Goal: Information Seeking & Learning: Find specific page/section

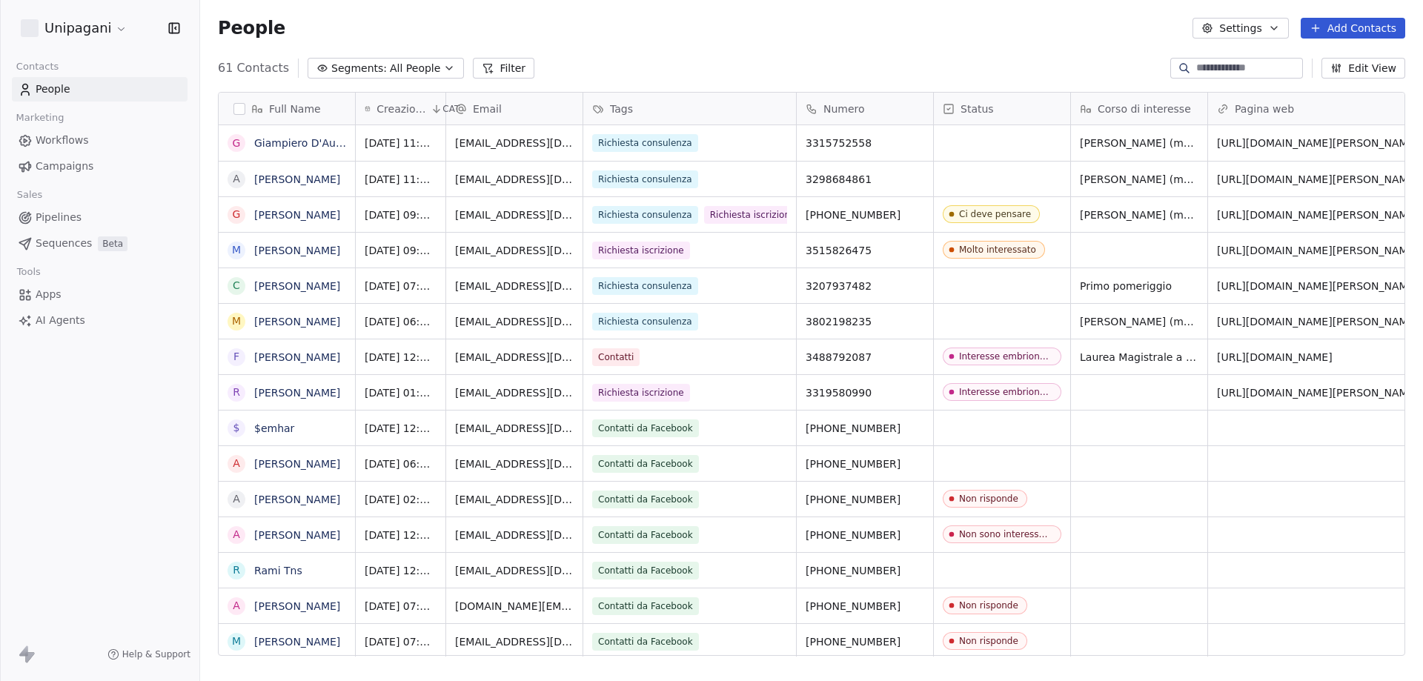
scroll to position [588, 1212]
click at [913, 141] on icon "grid" at bounding box center [916, 142] width 7 height 7
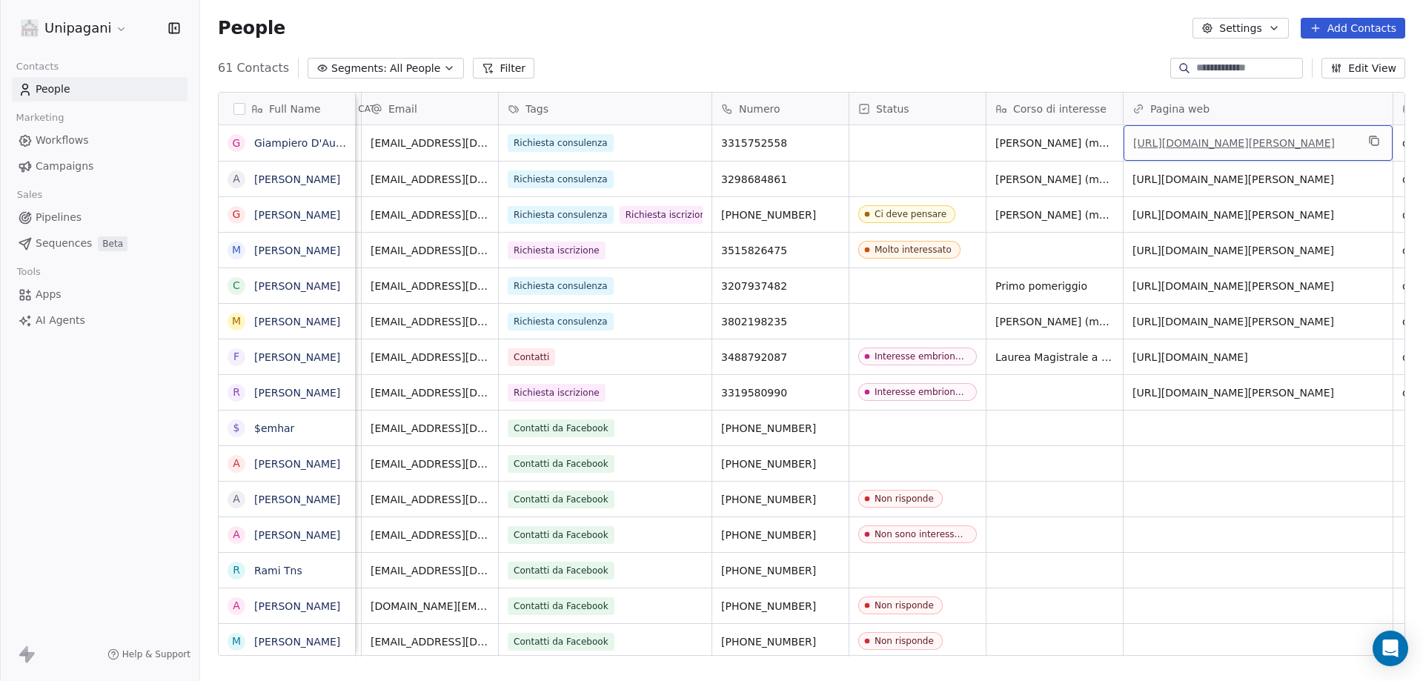
click at [1214, 149] on link "[URL][DOMAIN_NAME][PERSON_NAME]" at bounding box center [1235, 143] width 202 height 12
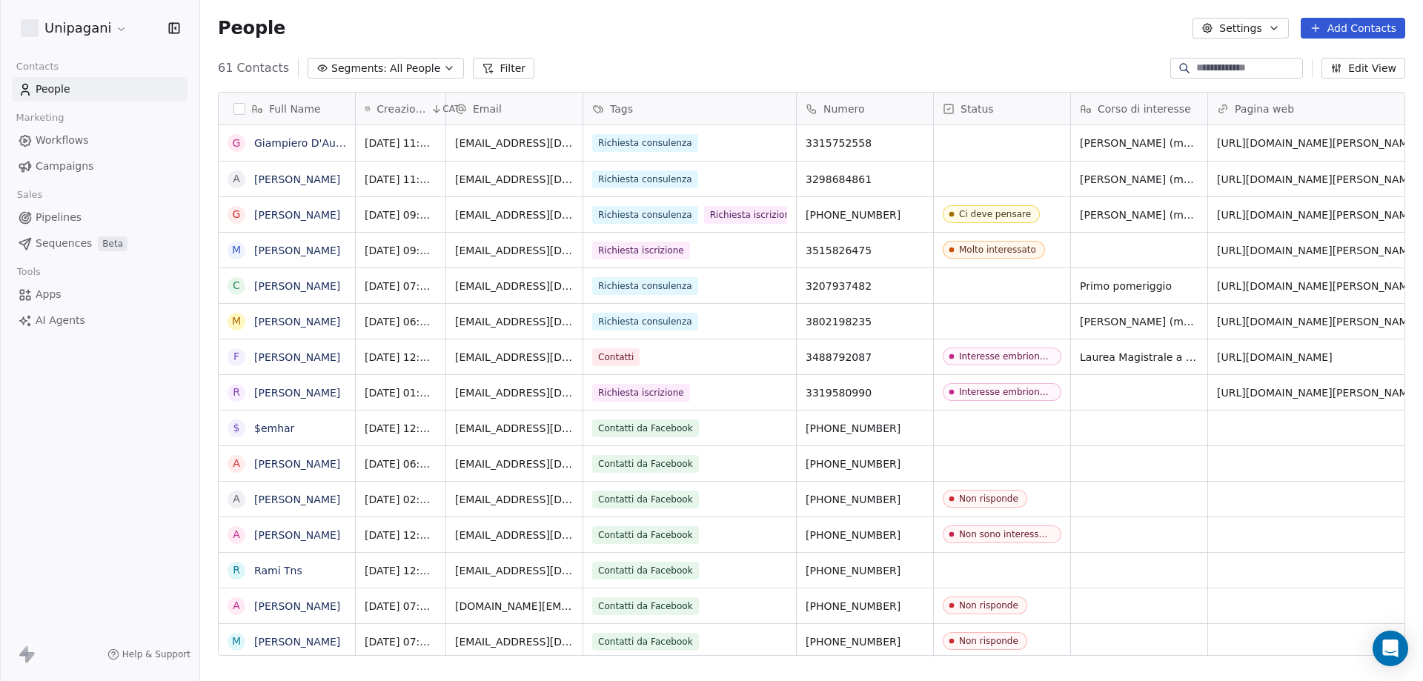
scroll to position [588, 1212]
